Goal: Transaction & Acquisition: Book appointment/travel/reservation

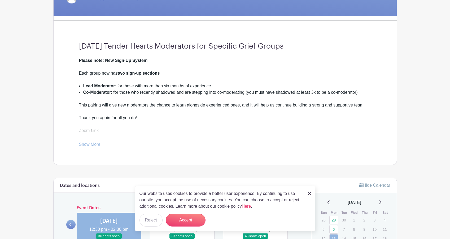
scroll to position [119, 0]
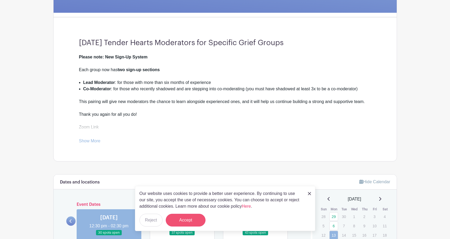
click at [182, 218] on button "Accept" at bounding box center [186, 219] width 40 height 13
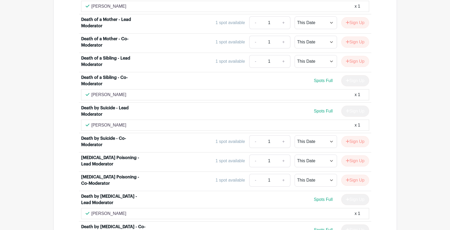
scroll to position [1015, 0]
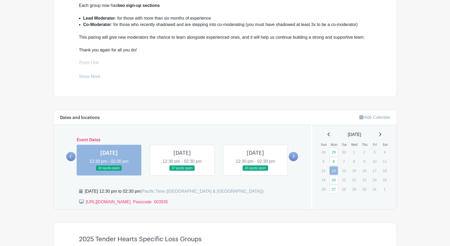
scroll to position [189, 0]
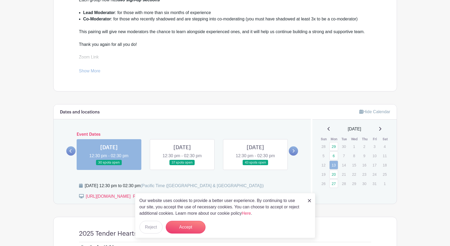
click at [182, 165] on link at bounding box center [182, 165] width 0 height 0
click at [191, 227] on button "Accept" at bounding box center [186, 227] width 40 height 13
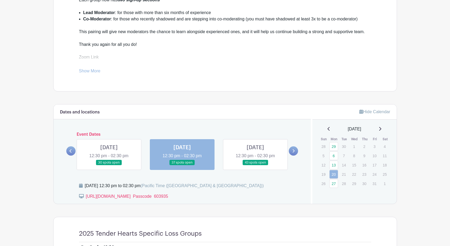
click at [182, 165] on link at bounding box center [182, 165] width 0 height 0
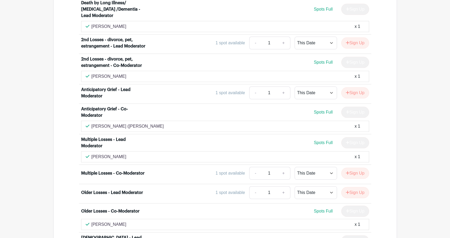
scroll to position [1256, 0]
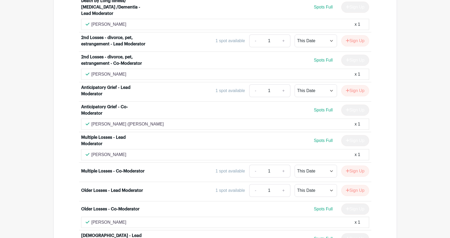
click at [162, 165] on div "1 spot available - 1 + This Date Select Dates Select Dates Sign Up" at bounding box center [261, 171] width 216 height 13
drag, startPoint x: 120, startPoint y: 92, endPoint x: 92, endPoint y: 92, distance: 28.6
click at [92, 151] on div "[PERSON_NAME] x 1" at bounding box center [225, 154] width 279 height 6
copy p "[PERSON_NAME]"
click at [152, 206] on div "Older Losses - Co-Moderator" at bounding box center [117, 209] width 72 height 6
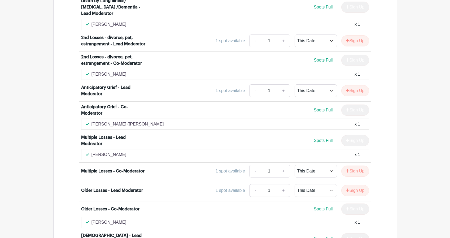
click at [152, 206] on div "Older Losses - Co-Moderator" at bounding box center [117, 209] width 72 height 6
